Goal: Navigation & Orientation: Find specific page/section

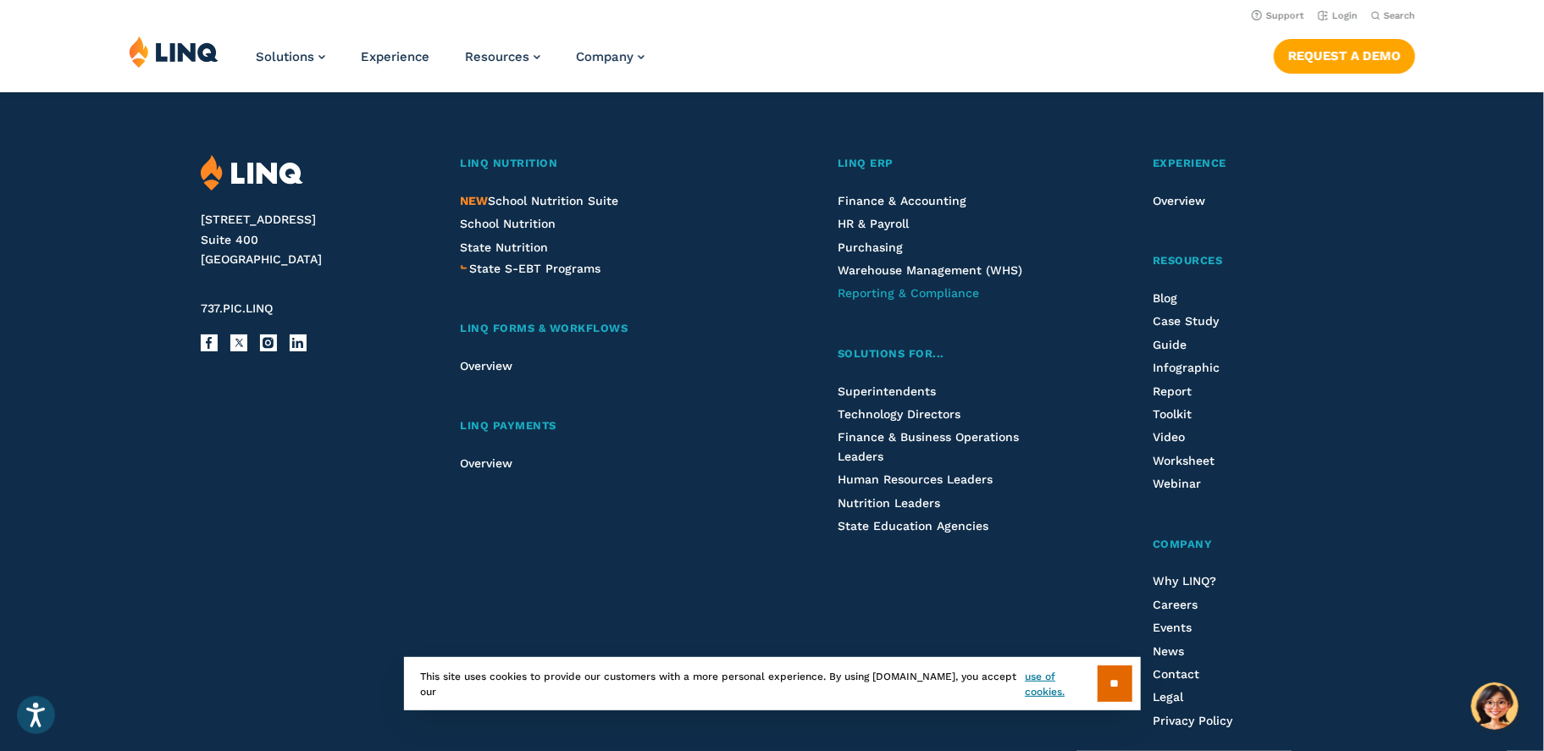
scroll to position [4357, 0]
click at [1113, 688] on input "**" at bounding box center [1114, 684] width 35 height 36
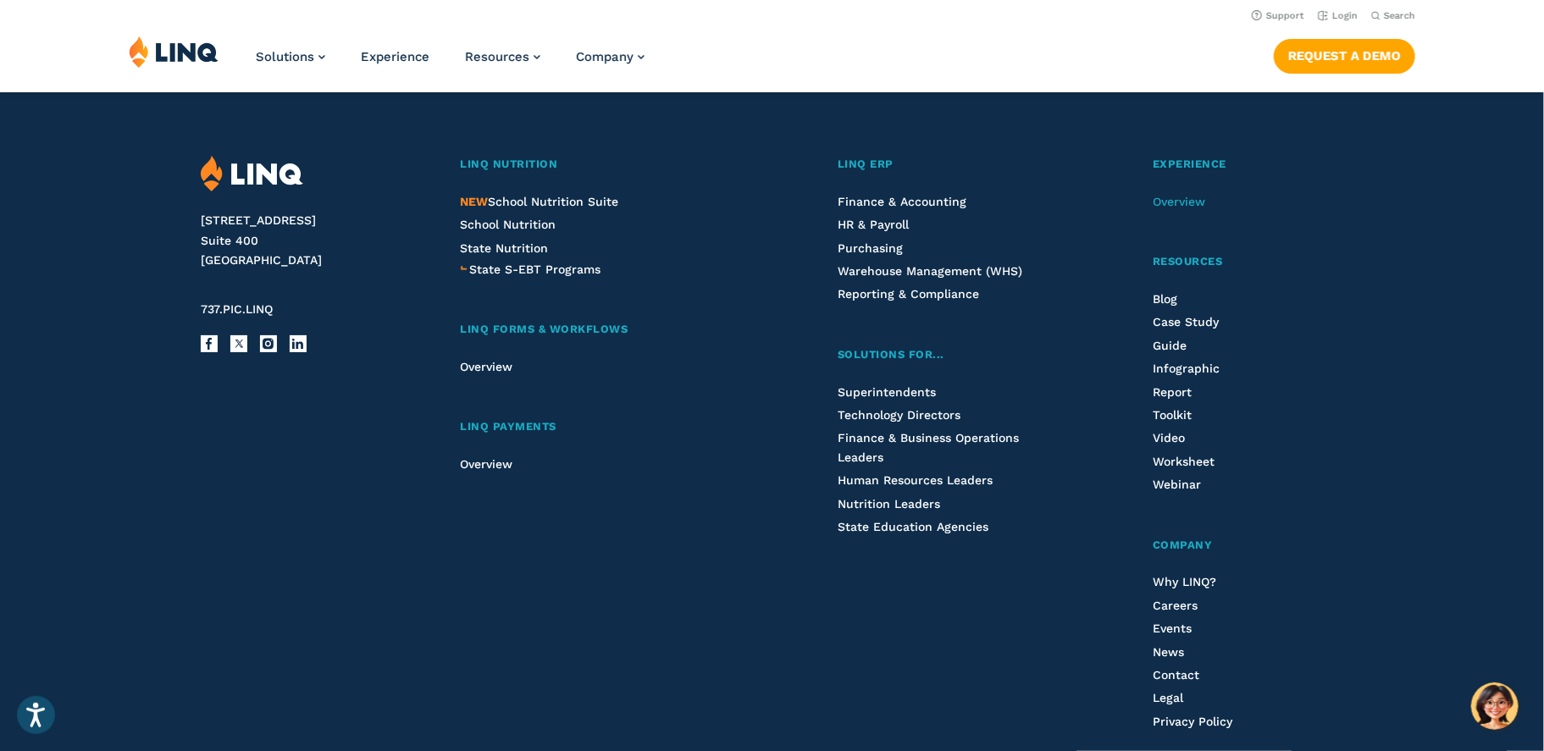
click at [1174, 207] on span "Overview" at bounding box center [1178, 202] width 52 height 14
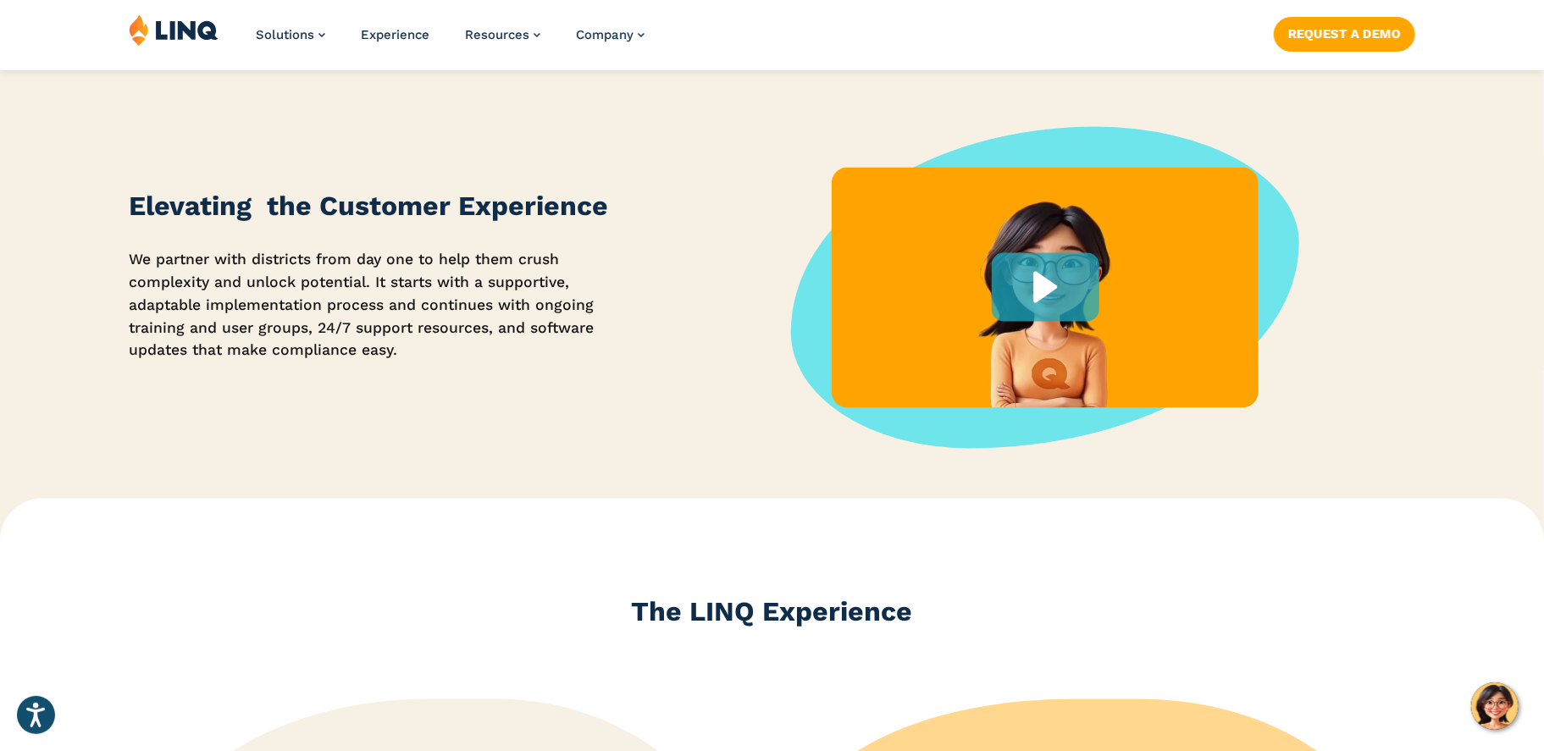
scroll to position [1566, 0]
